Goal: Obtain resource: Download file/media

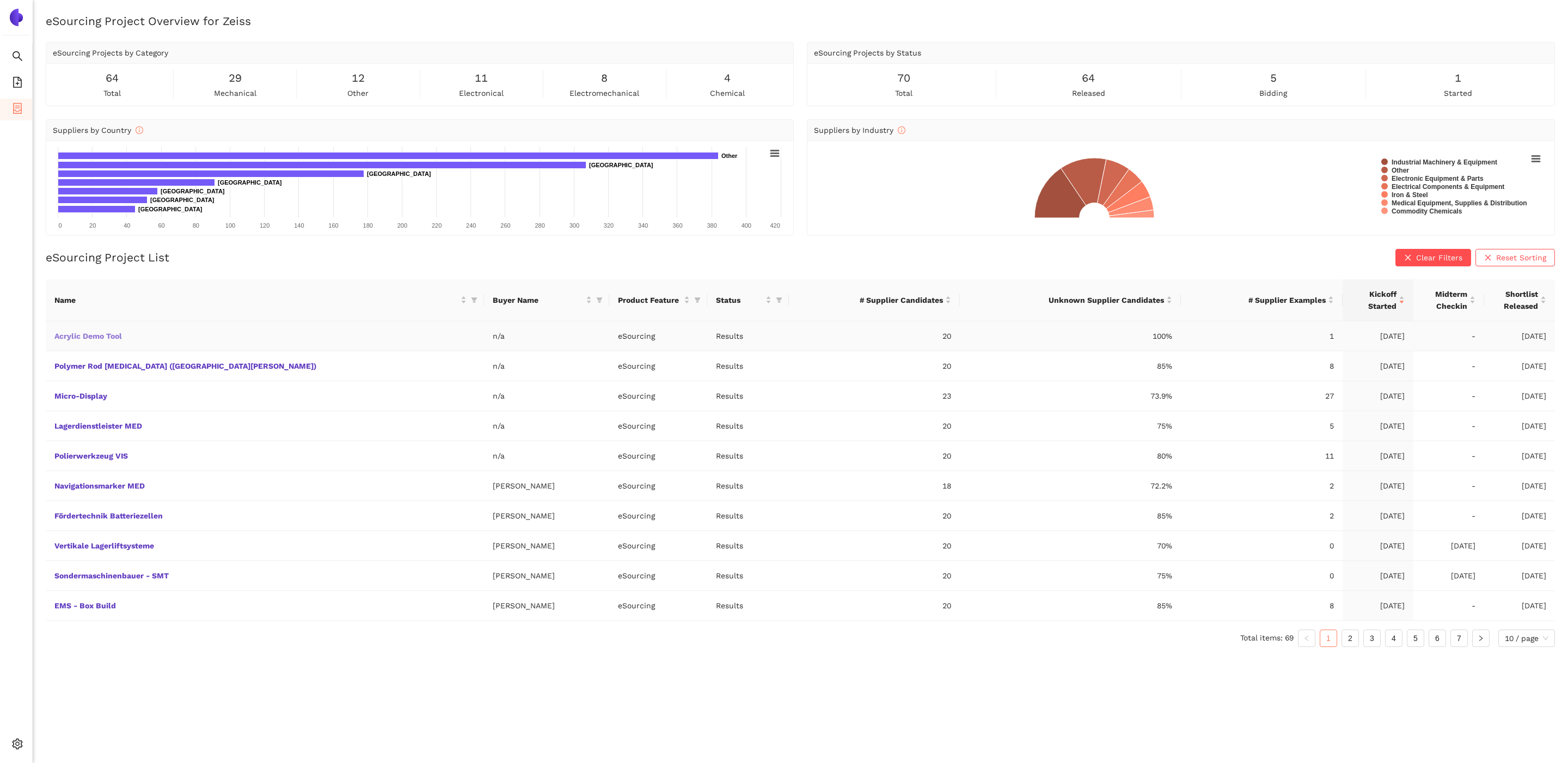
click at [0, 0] on link "Acrylic Demo Tool" at bounding box center [0, 0] width 0 height 0
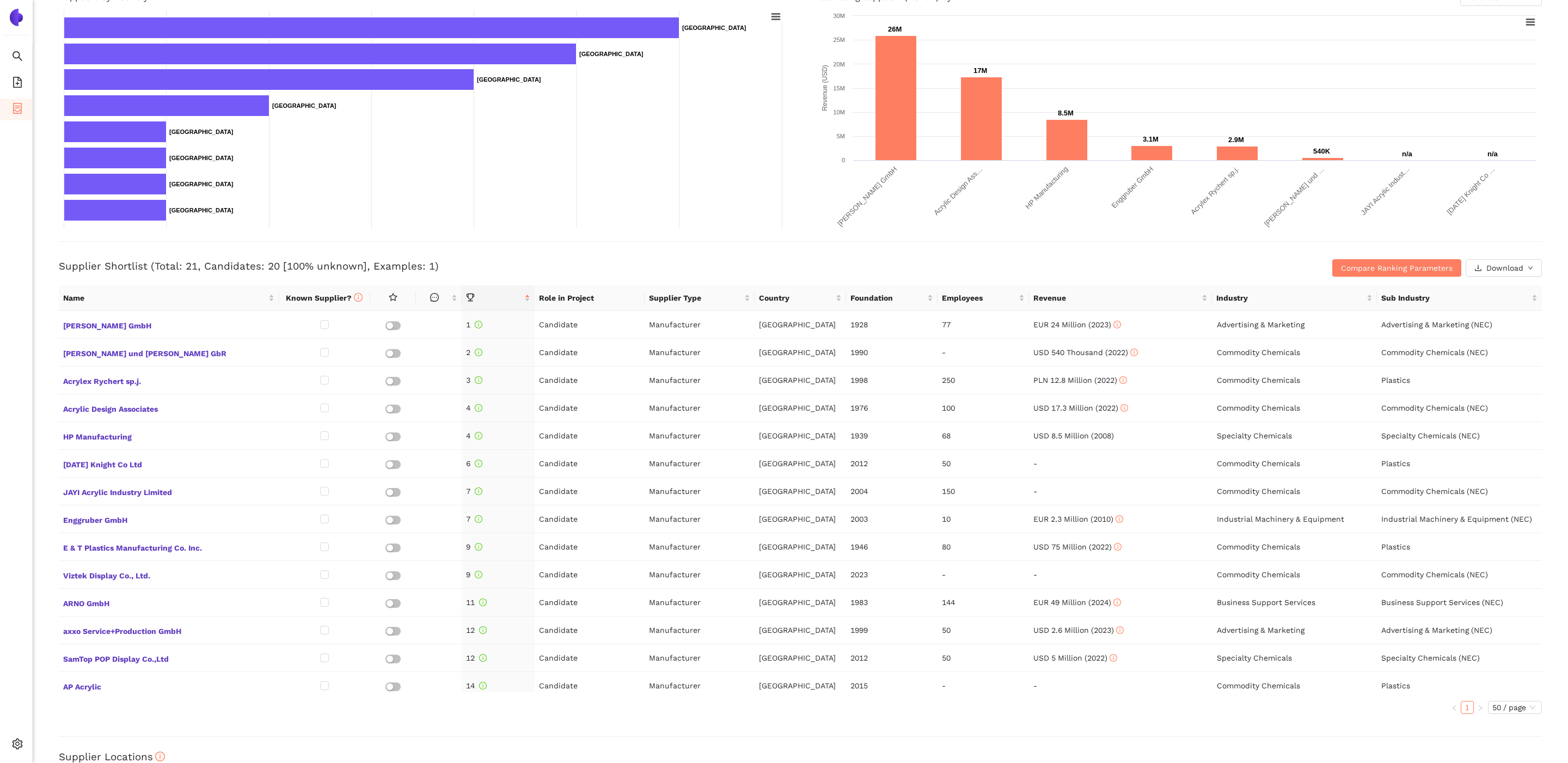
scroll to position [232, 0]
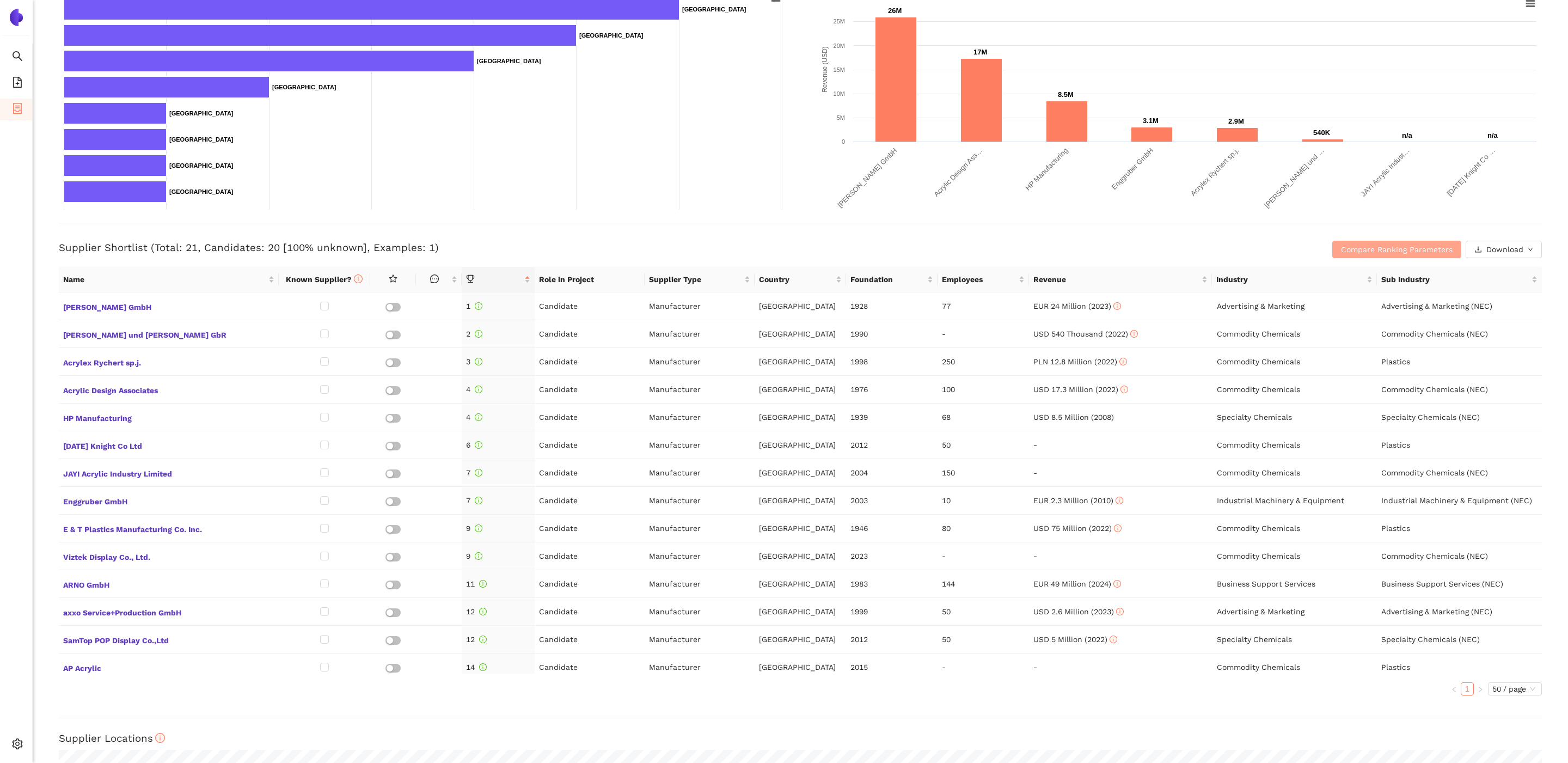
click at [1360, 252] on span "Compare Ranking Parameters" at bounding box center [1397, 249] width 112 height 12
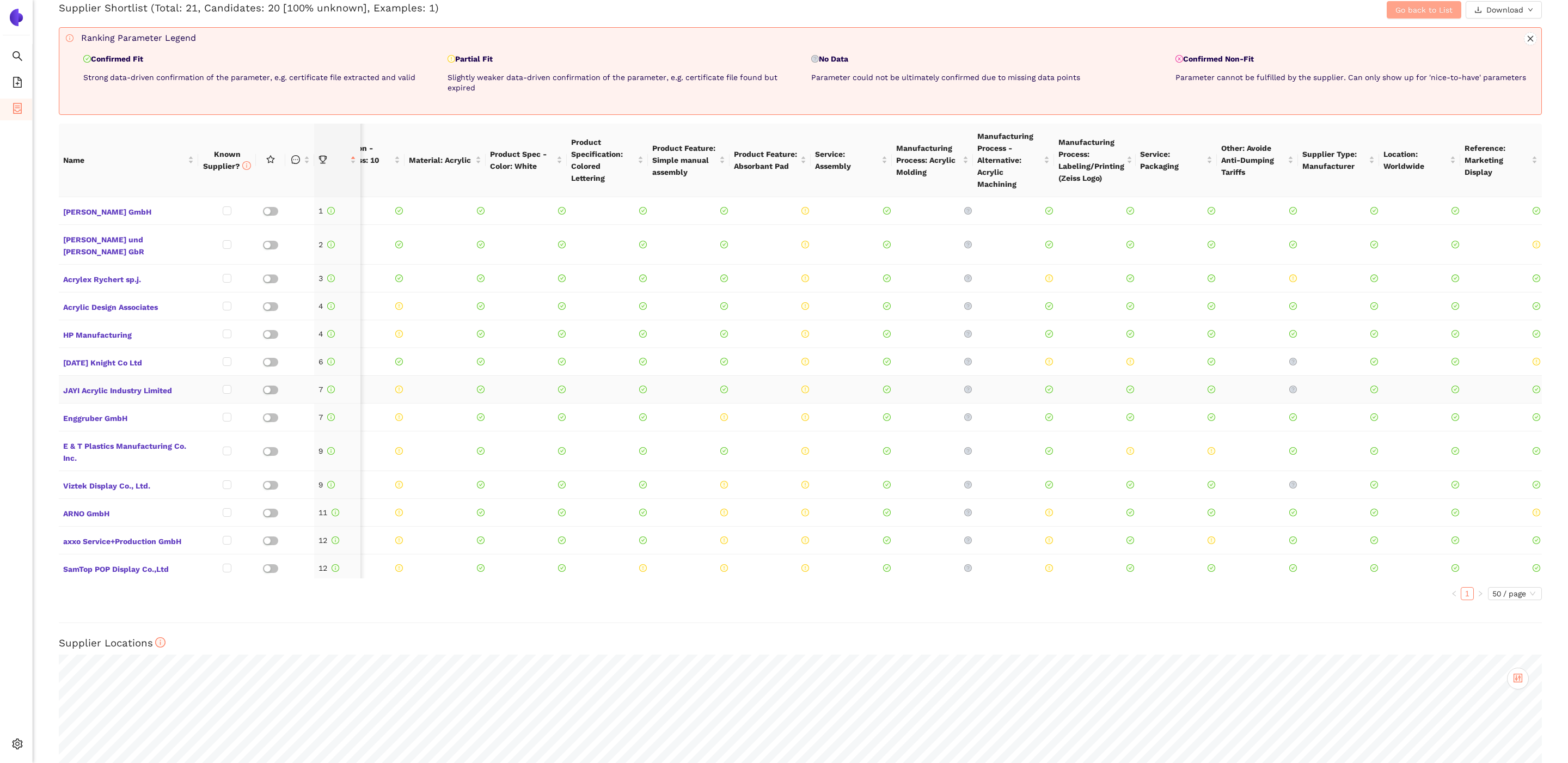
scroll to position [0, 0]
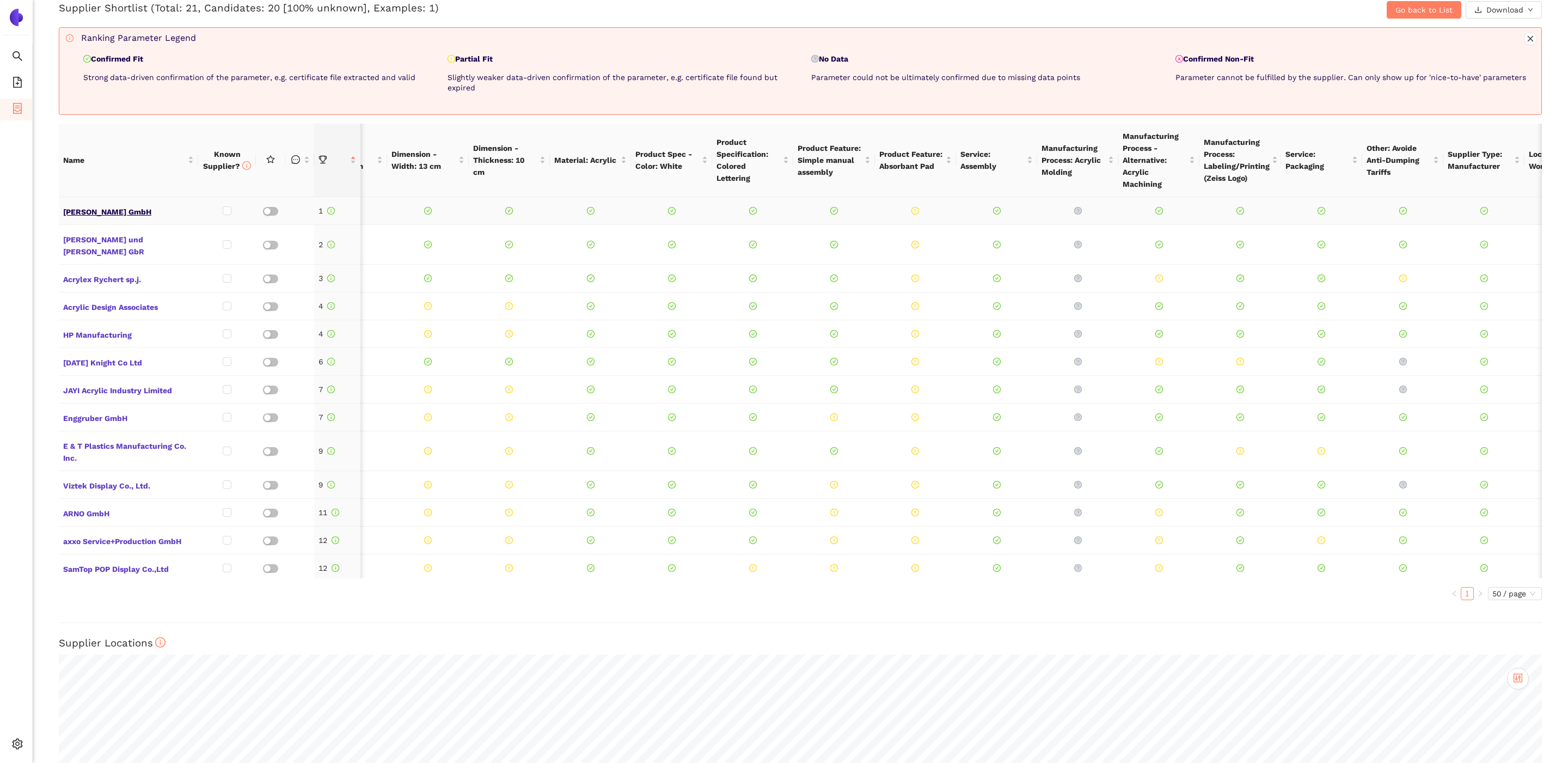
click at [79, 204] on span "[PERSON_NAME] GmbH" at bounding box center [128, 210] width 131 height 14
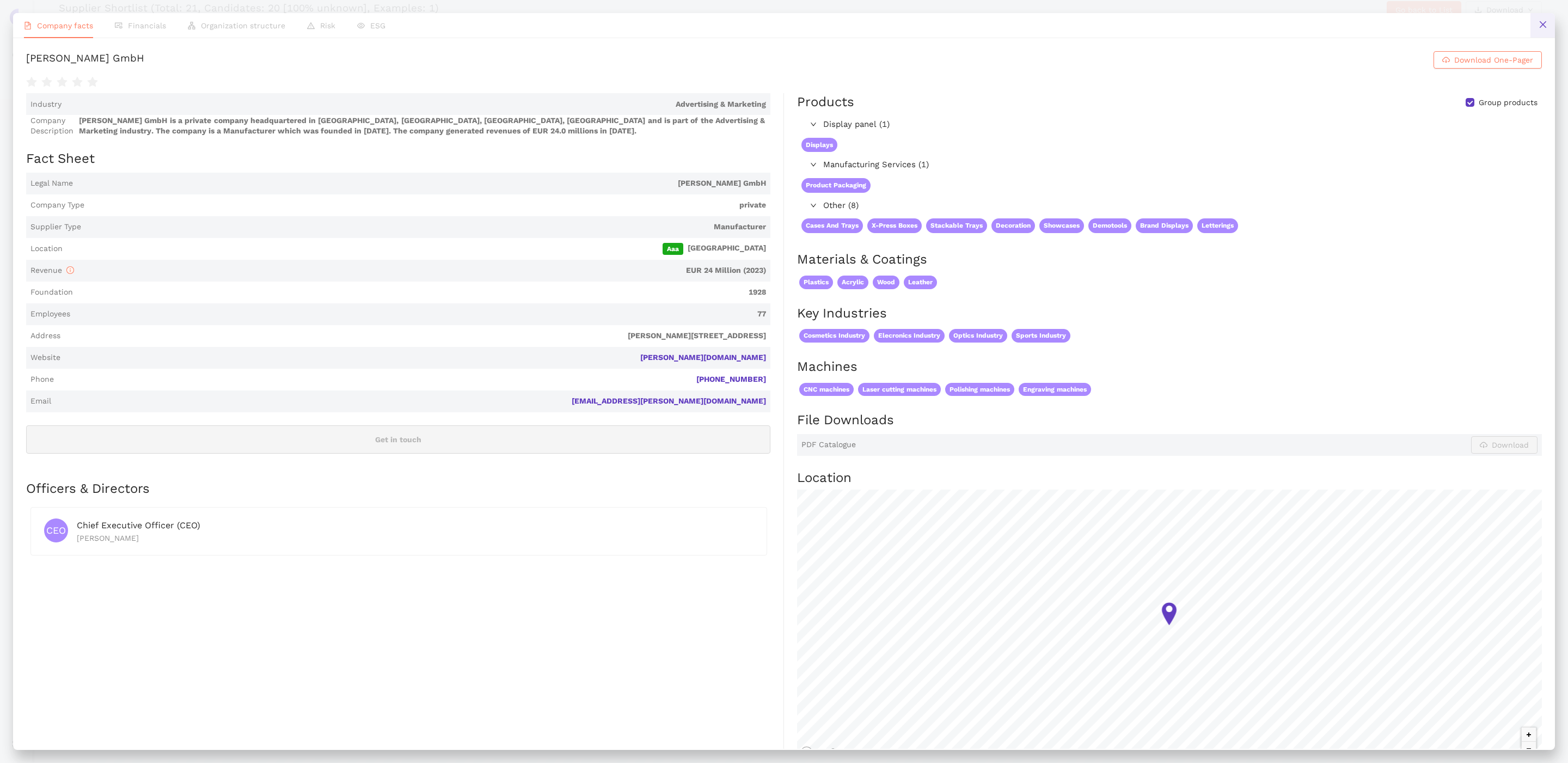
click at [1543, 23] on icon "close" at bounding box center [1543, 25] width 9 height 9
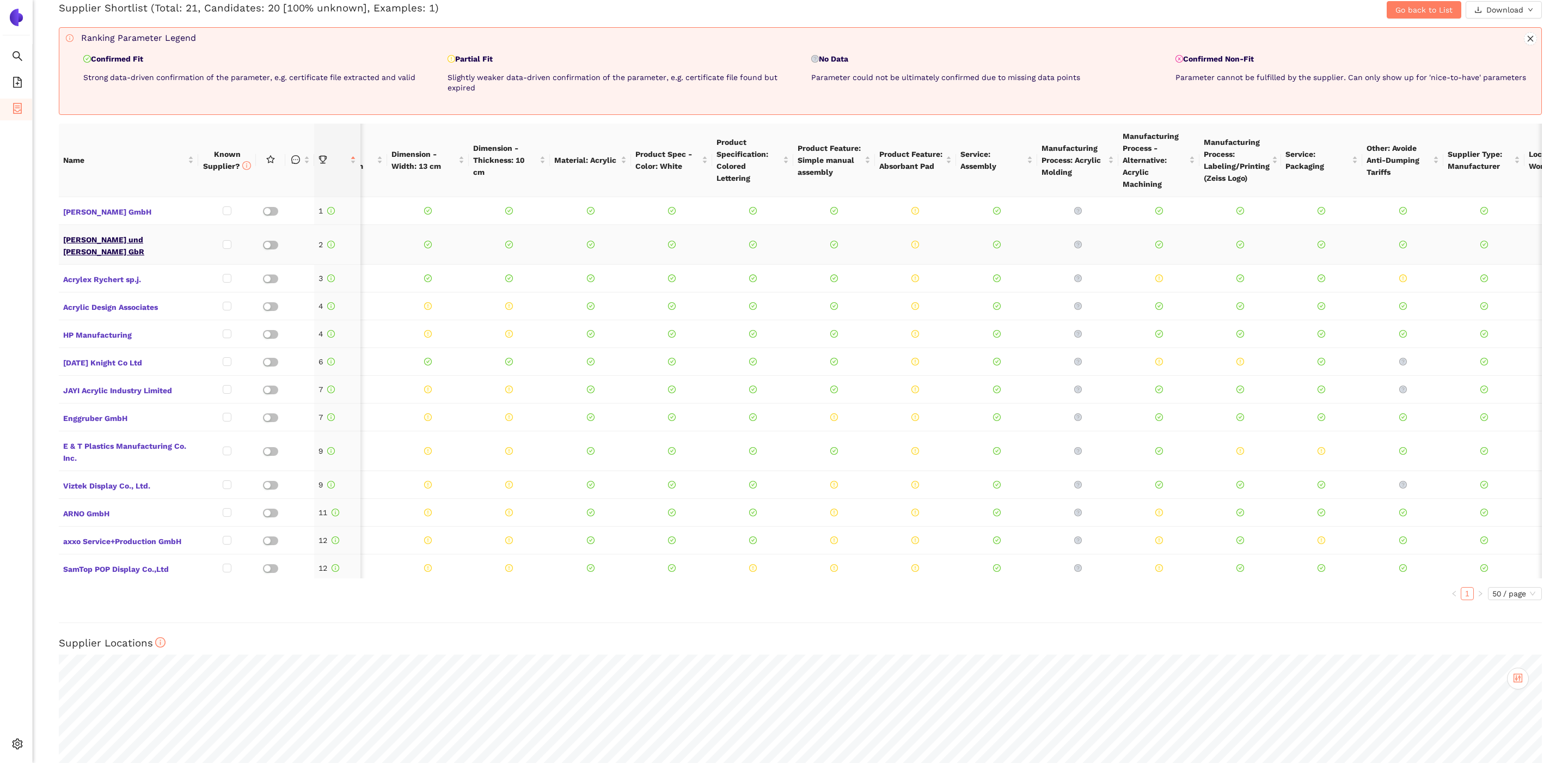
click at [115, 234] on span "[PERSON_NAME] und [PERSON_NAME] GbR" at bounding box center [128, 244] width 131 height 26
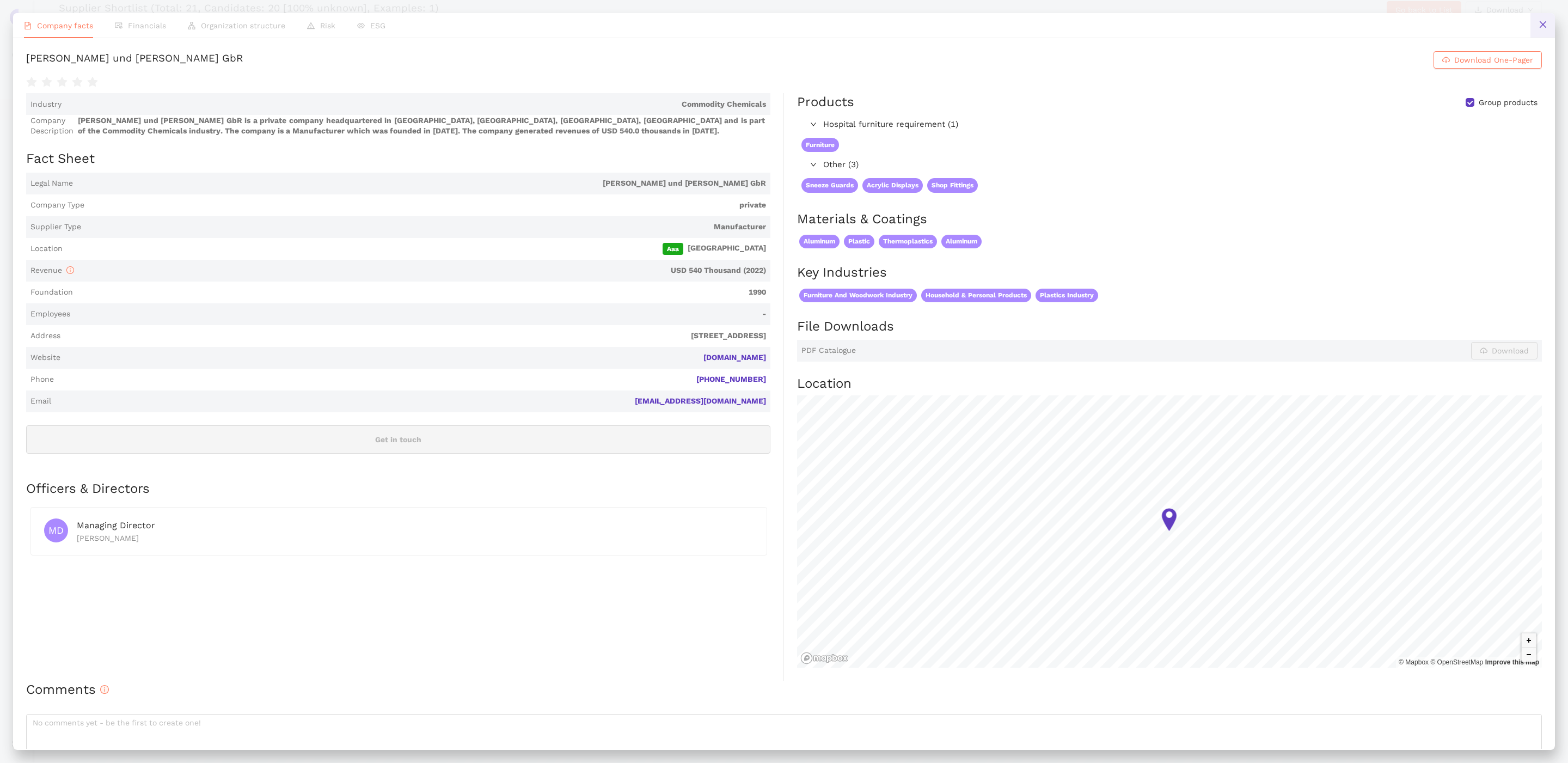
click at [1541, 16] on button at bounding box center [1543, 25] width 25 height 25
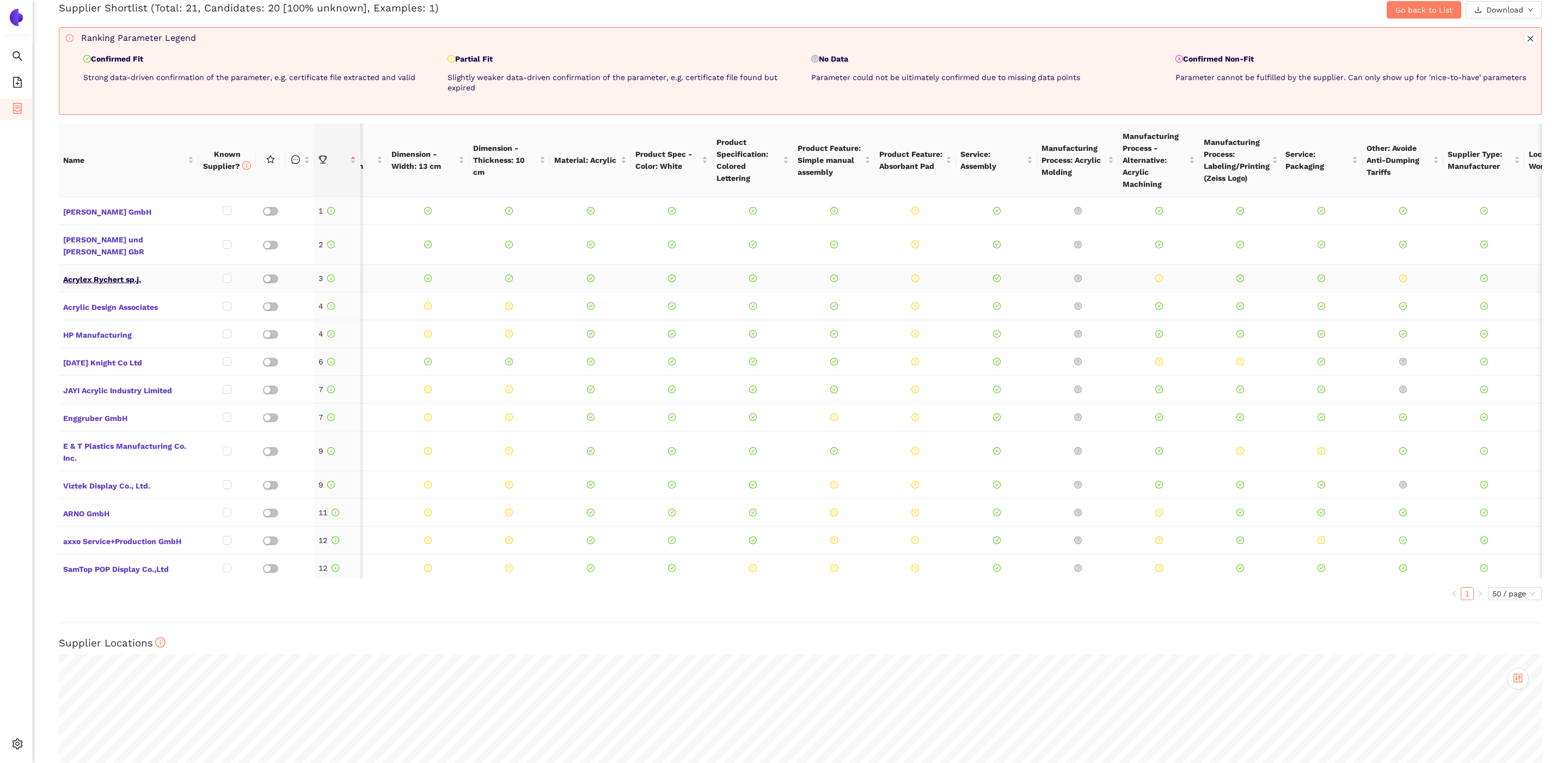
click at [110, 271] on span "Acrylex Rychert sp.j." at bounding box center [128, 278] width 131 height 14
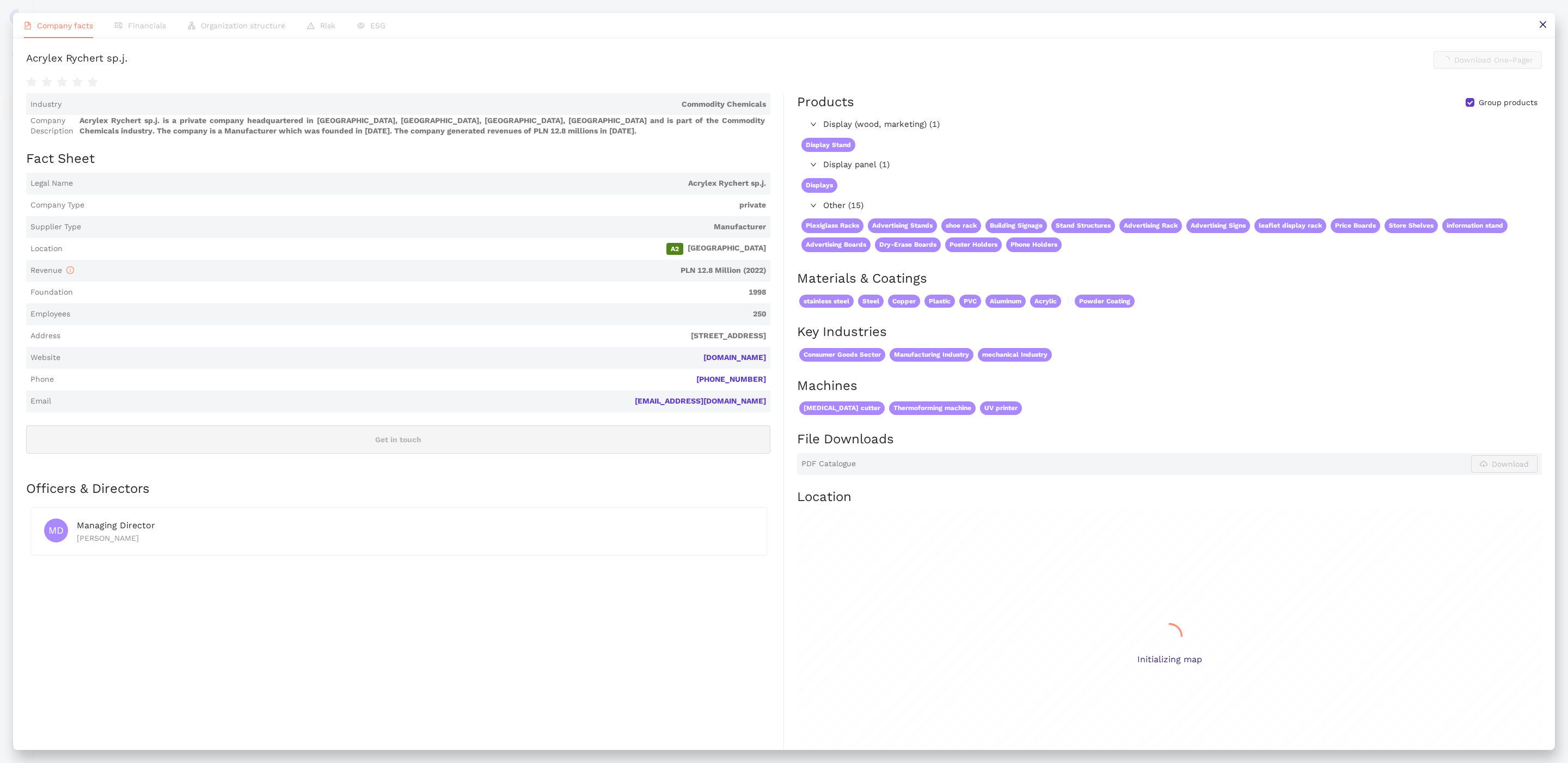
scroll to position [472, 0]
click at [1542, 23] on icon "close" at bounding box center [1542, 24] width 7 height 7
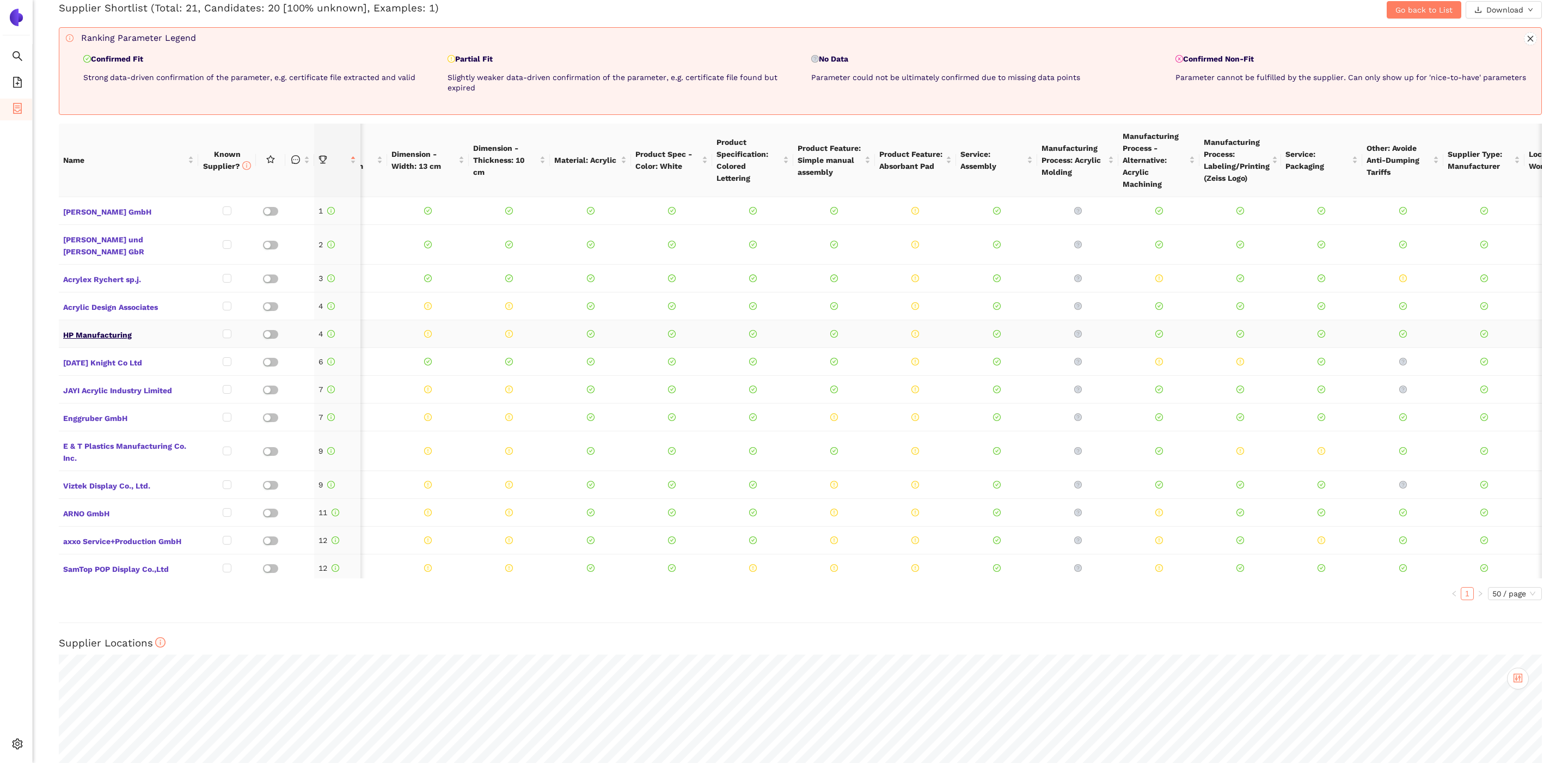
click at [115, 326] on span "HP Manufacturing" at bounding box center [128, 333] width 131 height 14
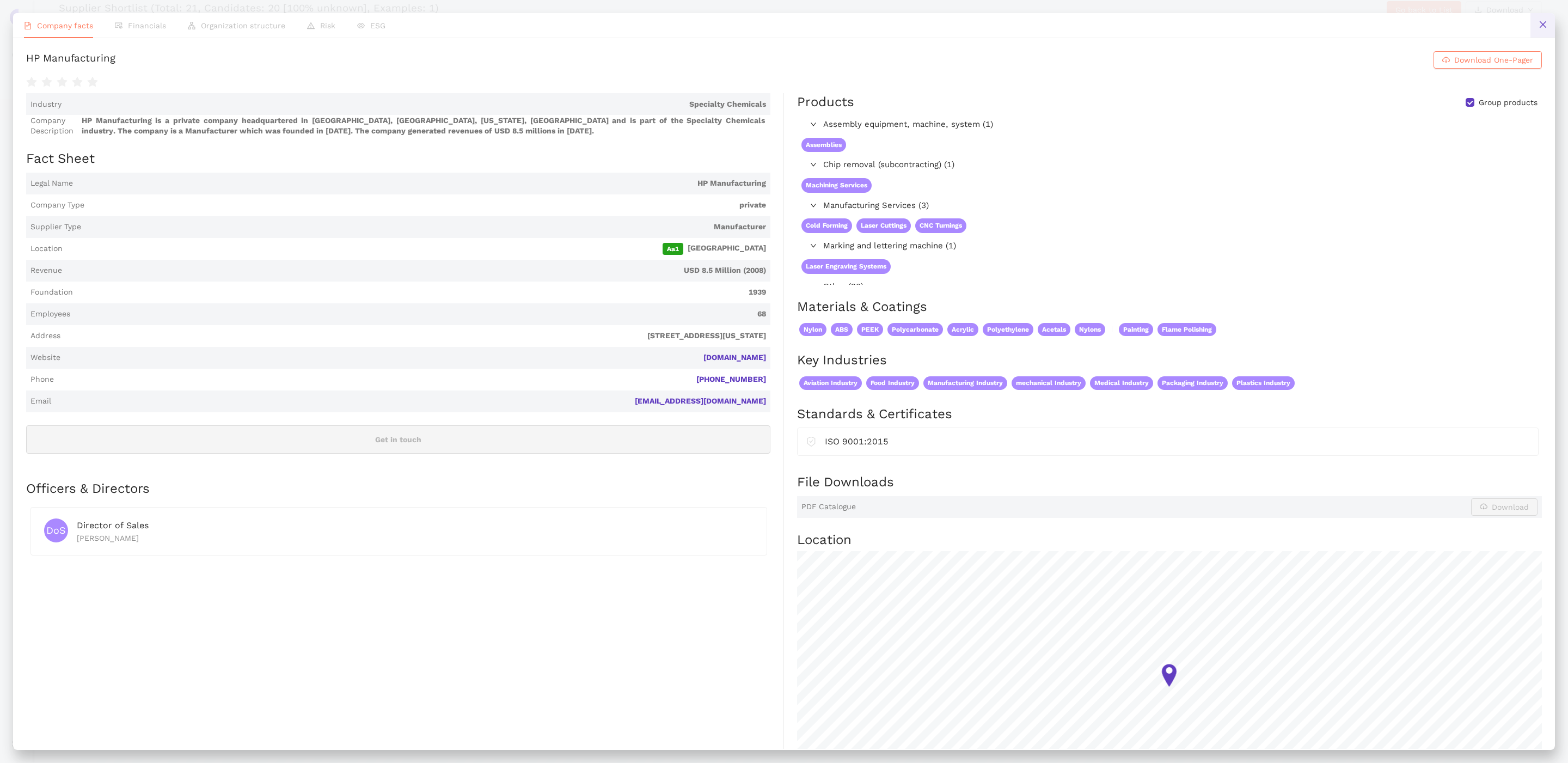
click at [1541, 28] on icon "close" at bounding box center [1543, 25] width 9 height 9
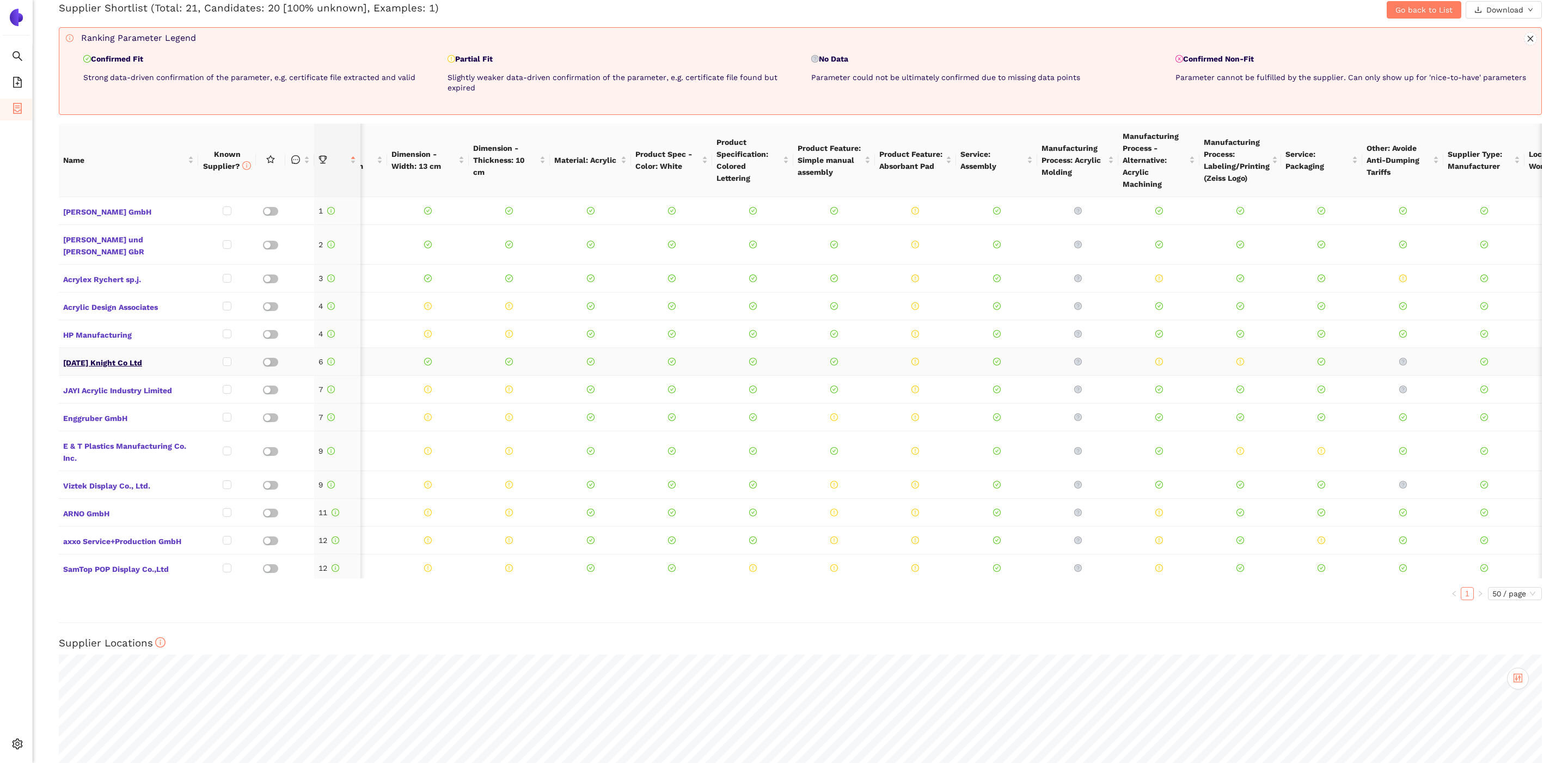
click at [111, 354] on span "[DATE] Knight Co Ltd" at bounding box center [128, 361] width 131 height 14
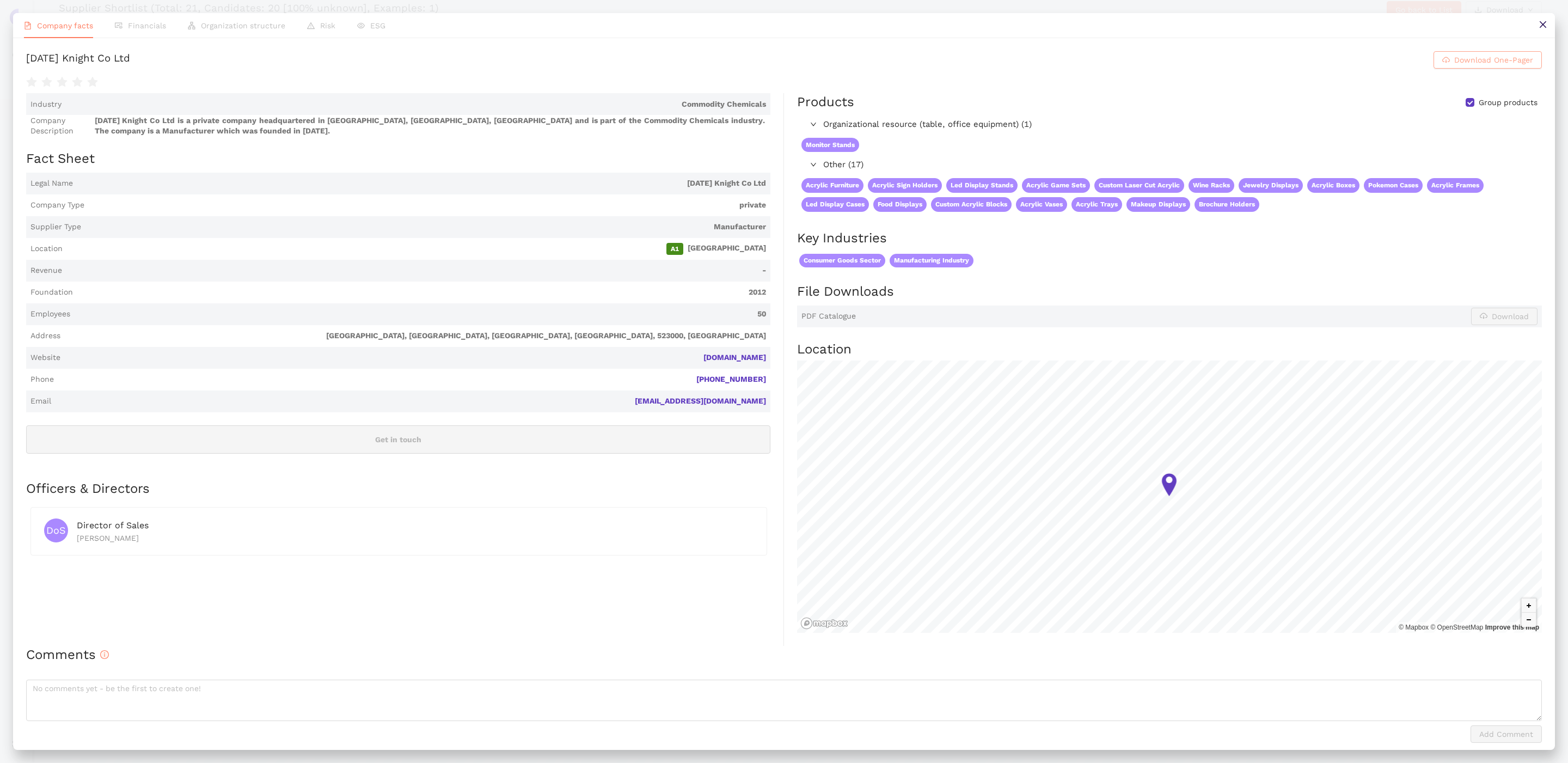
click at [1477, 65] on span "Download One-Pager" at bounding box center [1493, 60] width 79 height 12
click at [1546, 20] on icon "close" at bounding box center [1543, 25] width 9 height 9
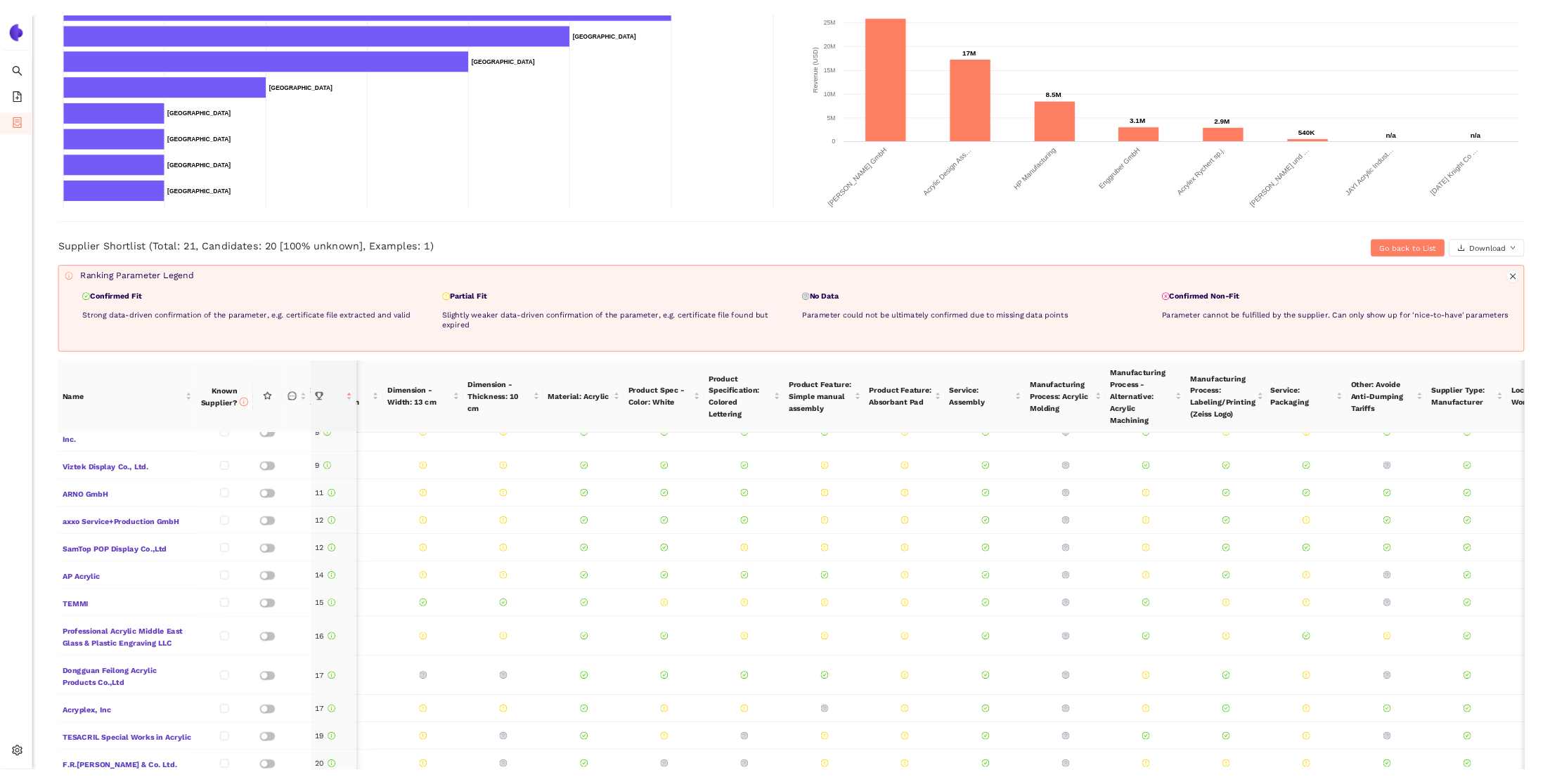
scroll to position [318, 175]
